Goal: Task Accomplishment & Management: Manage account settings

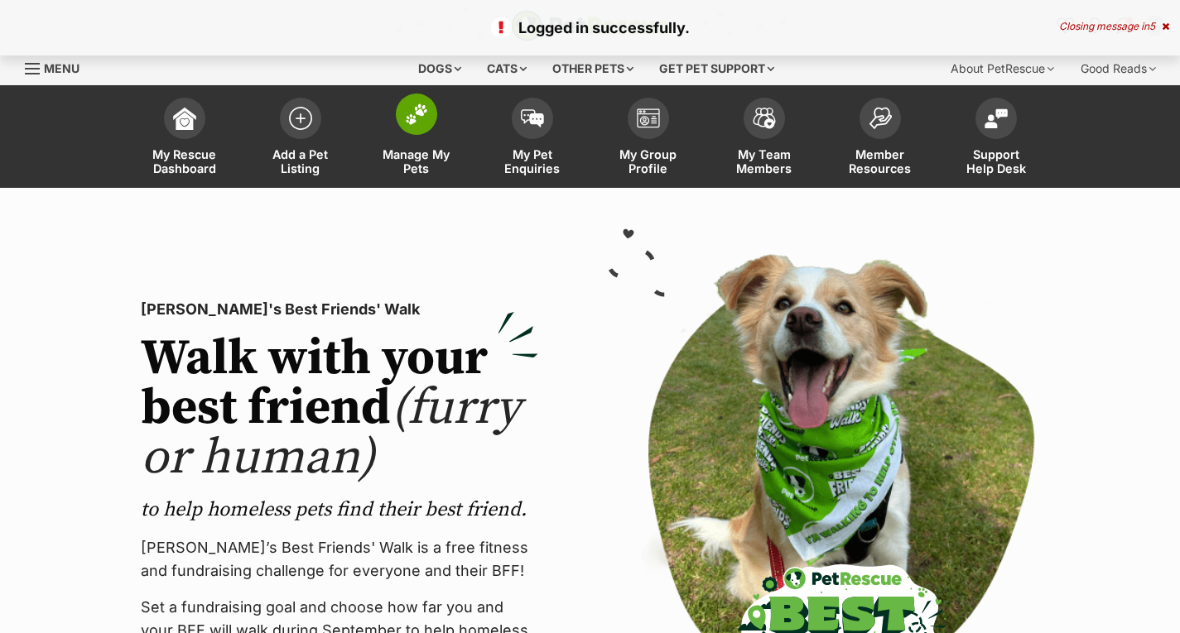
click at [413, 147] on link "Manage My Pets" at bounding box center [417, 138] width 116 height 99
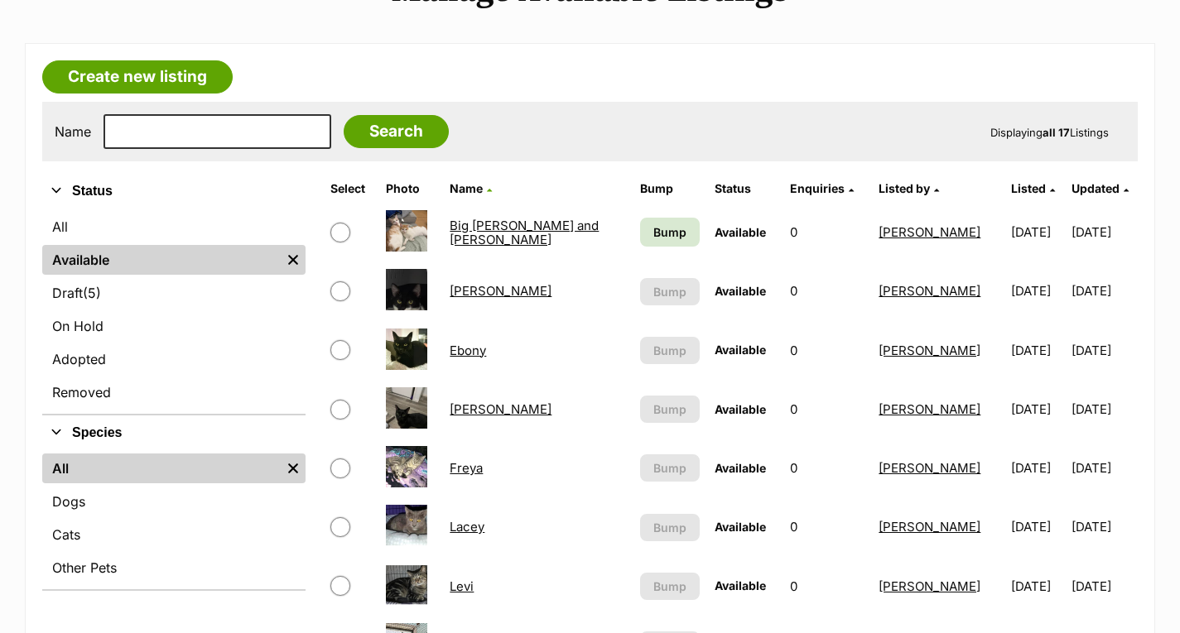
scroll to position [414, 0]
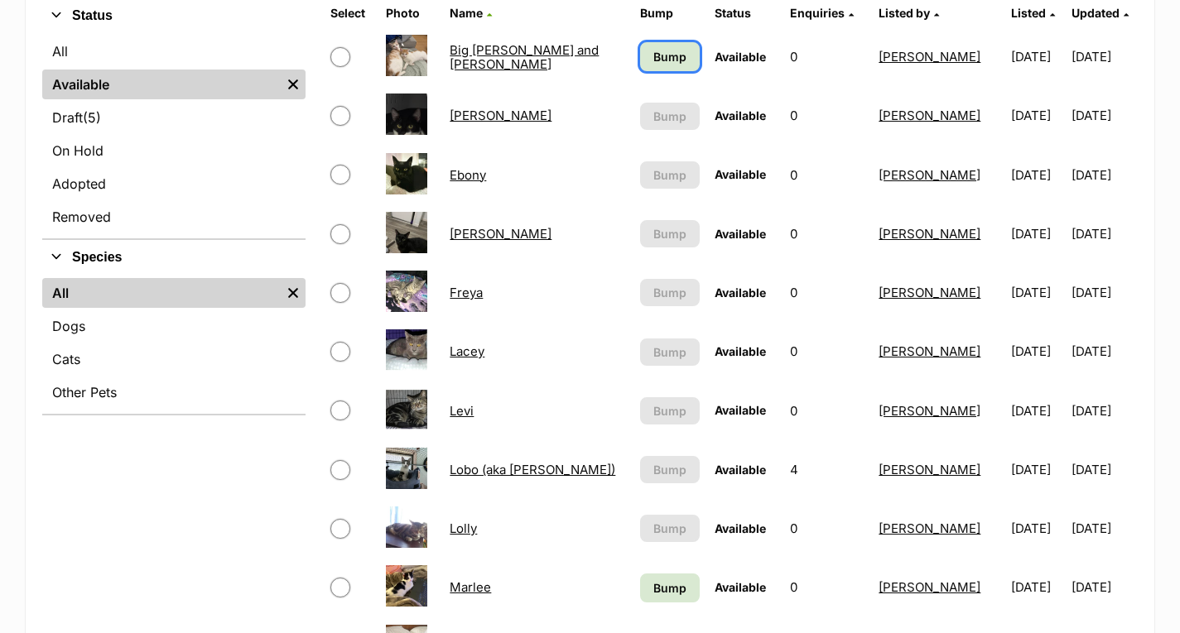
click at [653, 58] on span "Bump" at bounding box center [669, 56] width 33 height 17
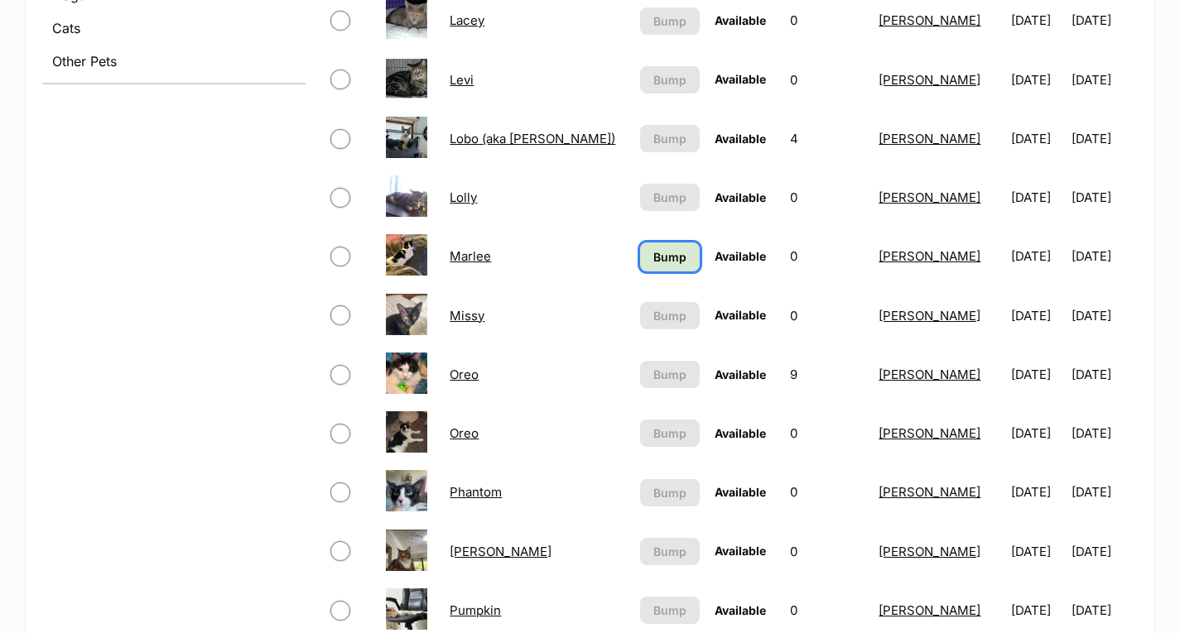
click at [659, 259] on span "Bump" at bounding box center [669, 256] width 33 height 17
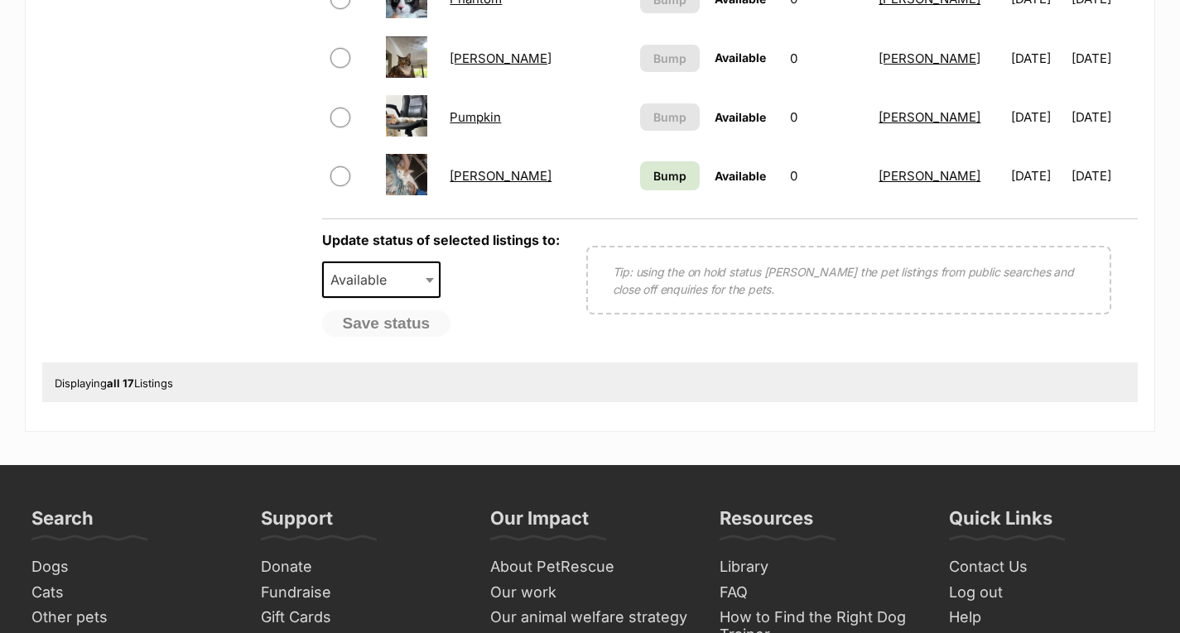
scroll to position [1242, 0]
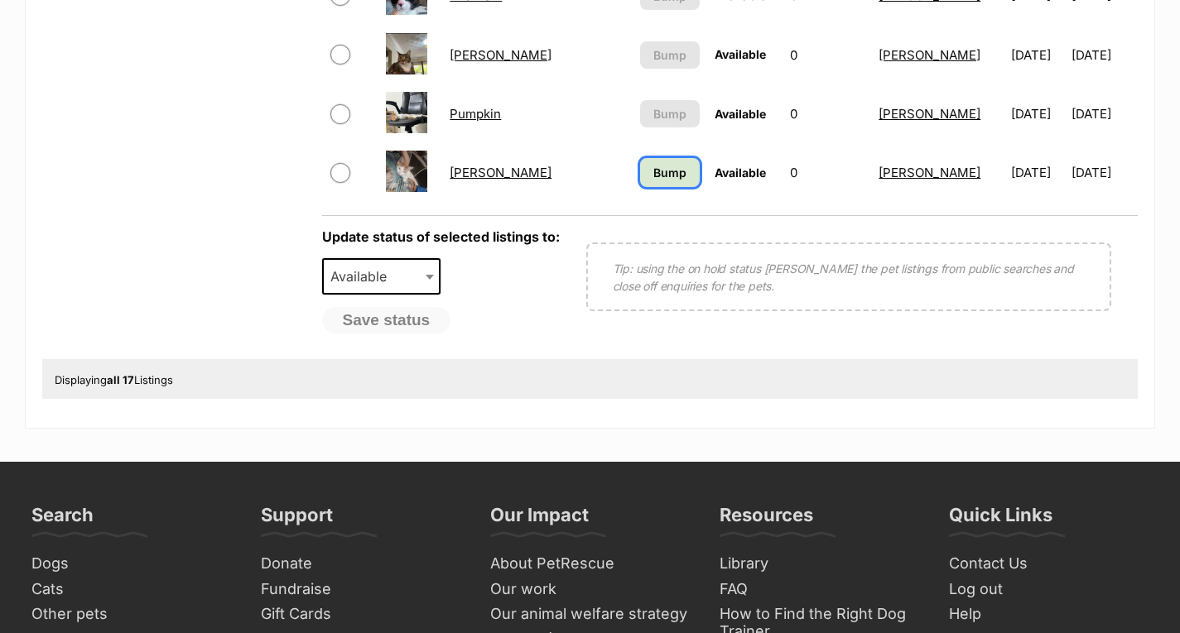
click at [651, 160] on link "Bump" at bounding box center [670, 172] width 60 height 29
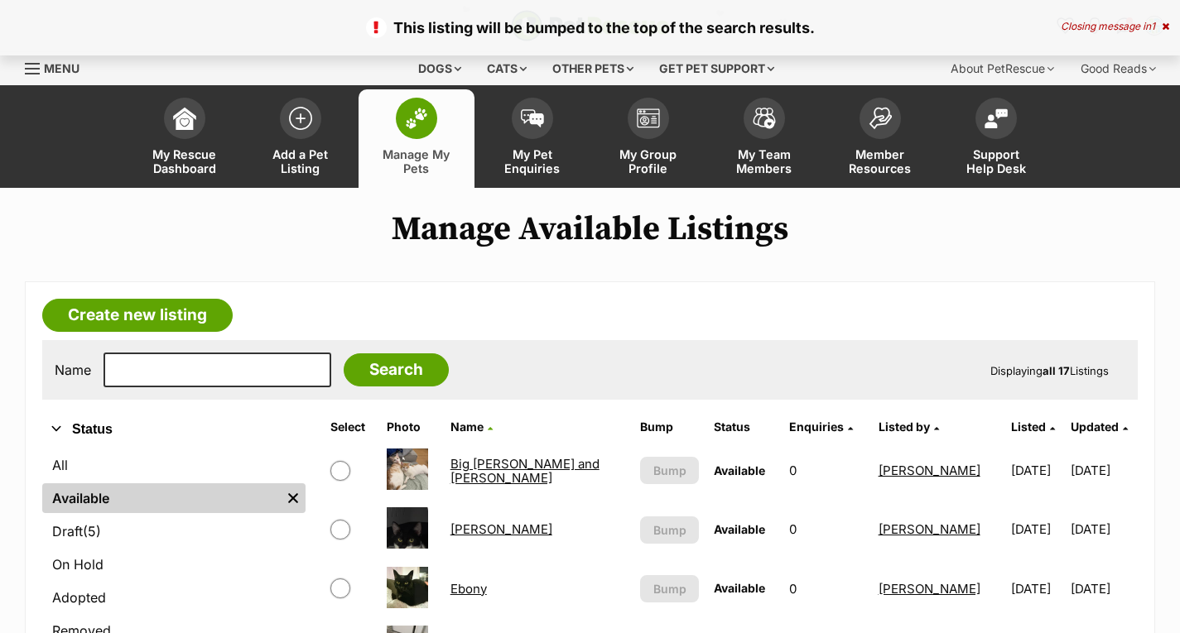
click at [31, 70] on span "Menu" at bounding box center [32, 69] width 15 height 2
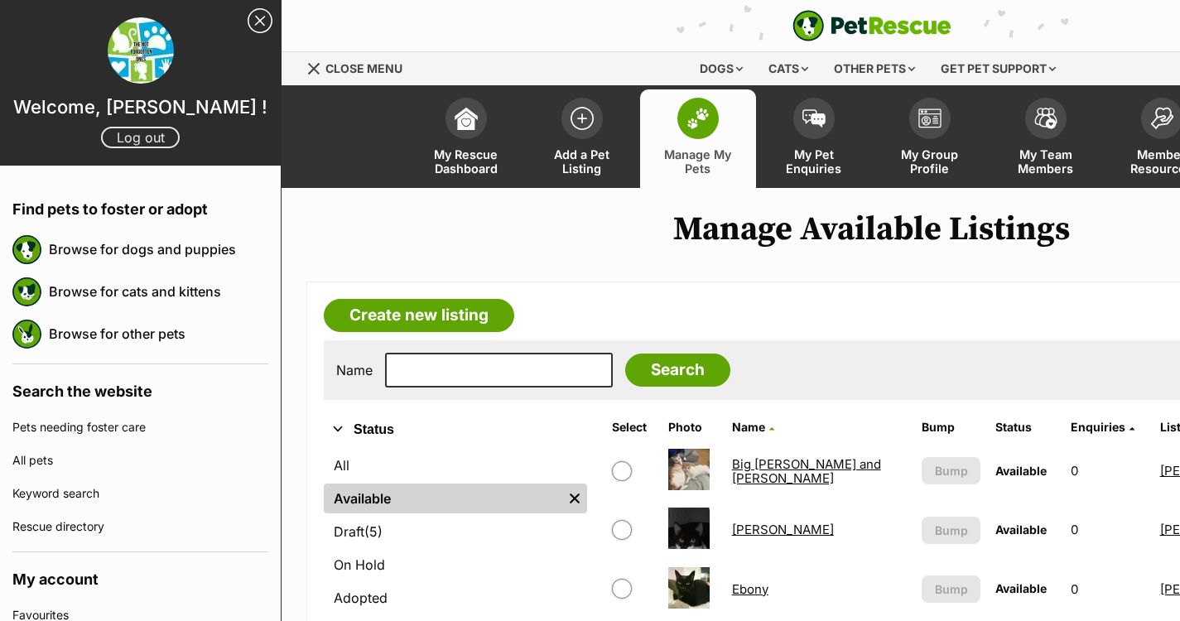
click at [141, 145] on link "Log out" at bounding box center [140, 138] width 79 height 22
